Goal: Ask a question: Seek information or help from site administrators or community

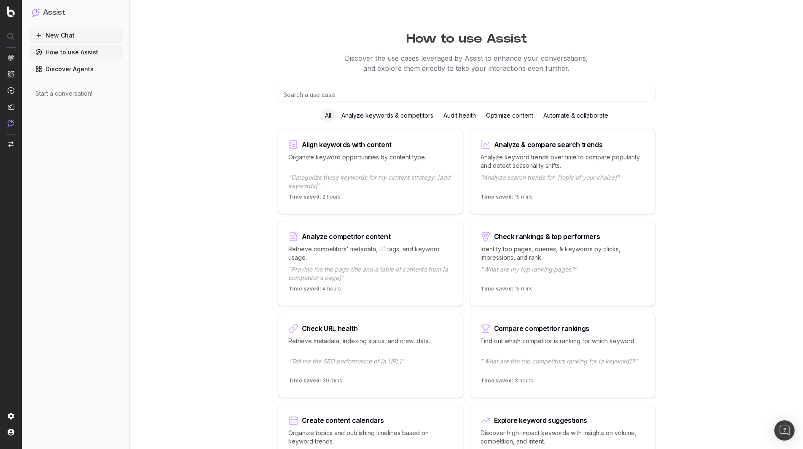
click at [75, 68] on link "Discover Agents" at bounding box center [76, 68] width 94 height 13
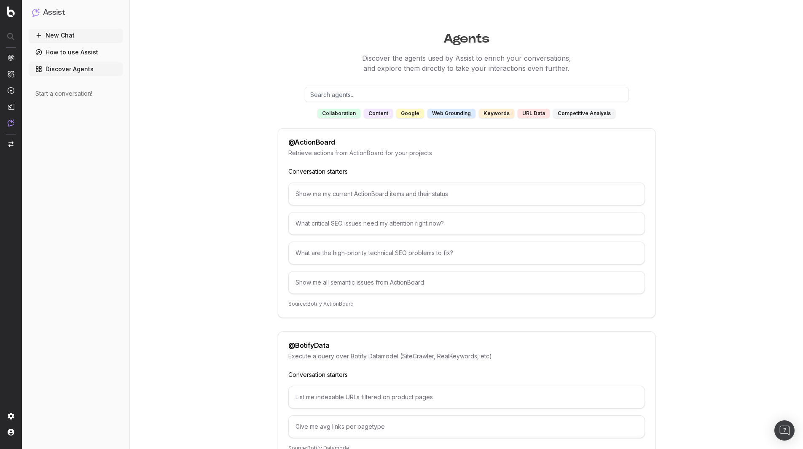
click at [394, 93] on input "text" at bounding box center [467, 94] width 324 height 15
click at [89, 52] on link "How to use Assist" at bounding box center [76, 52] width 94 height 13
click at [78, 37] on button "New Chat" at bounding box center [76, 35] width 94 height 13
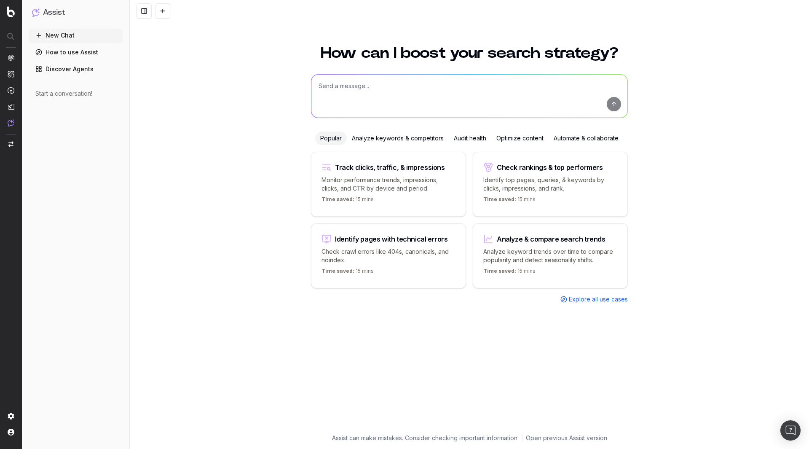
click at [340, 89] on textarea at bounding box center [469, 96] width 316 height 43
type textarea "w"
type textarea "what home internet page has done the best this month"
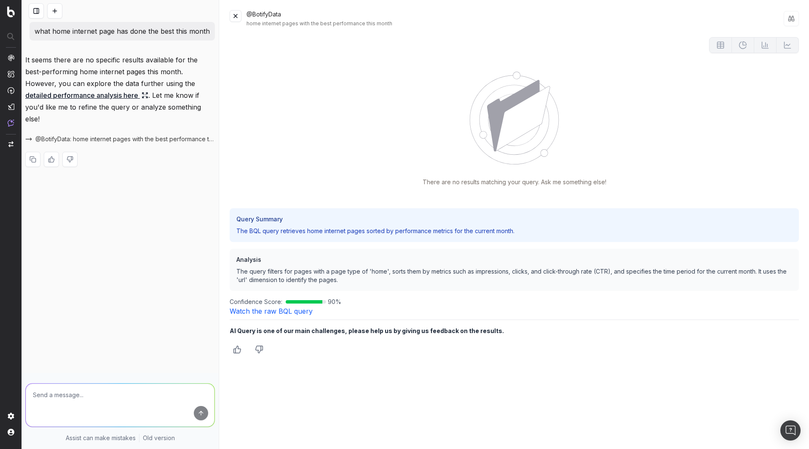
click at [236, 14] on button at bounding box center [236, 16] width 12 height 12
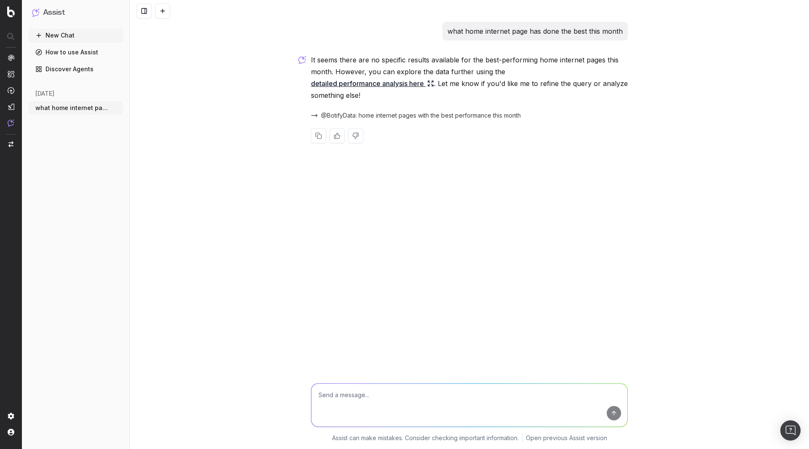
click at [481, 400] on textarea at bounding box center [469, 405] width 316 height 43
type textarea "what are the top 20 pages with errors"
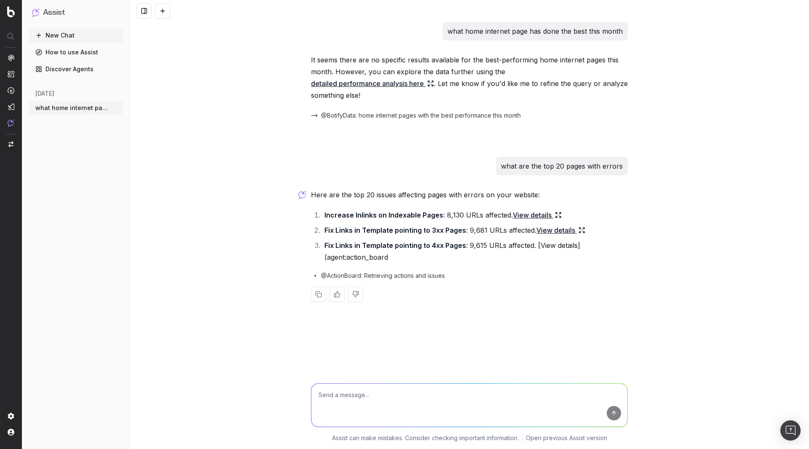
click at [534, 209] on link "View details" at bounding box center [537, 215] width 49 height 12
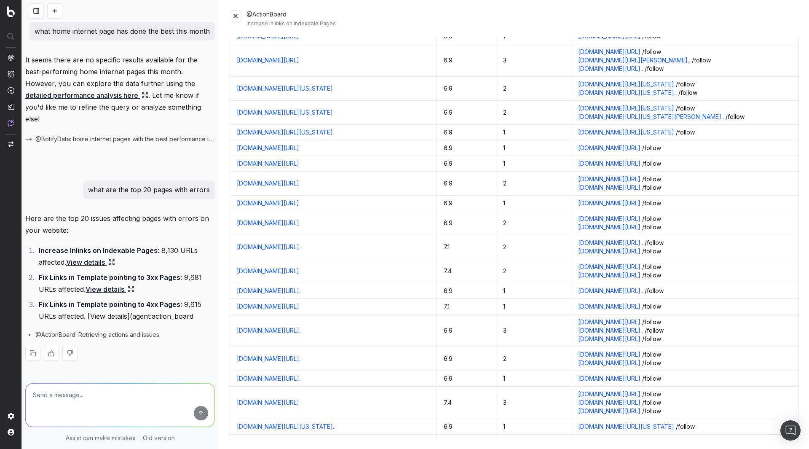
scroll to position [9191, 0]
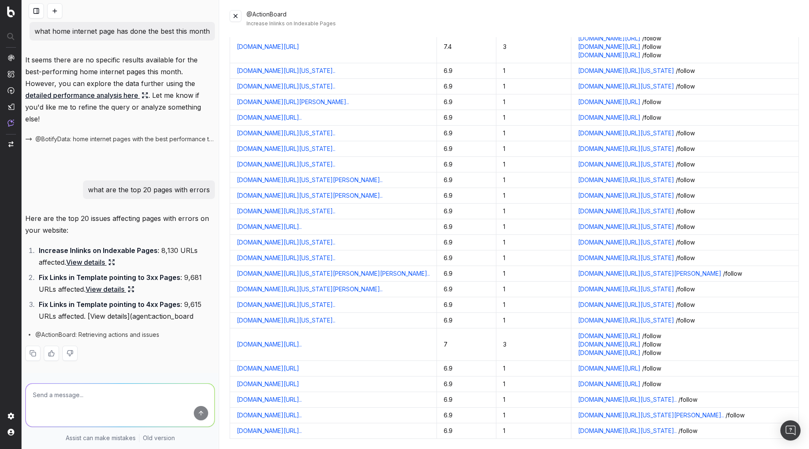
click at [302, 345] on link "[DOMAIN_NAME][URL].." at bounding box center [269, 344] width 65 height 8
